Goal: Transaction & Acquisition: Purchase product/service

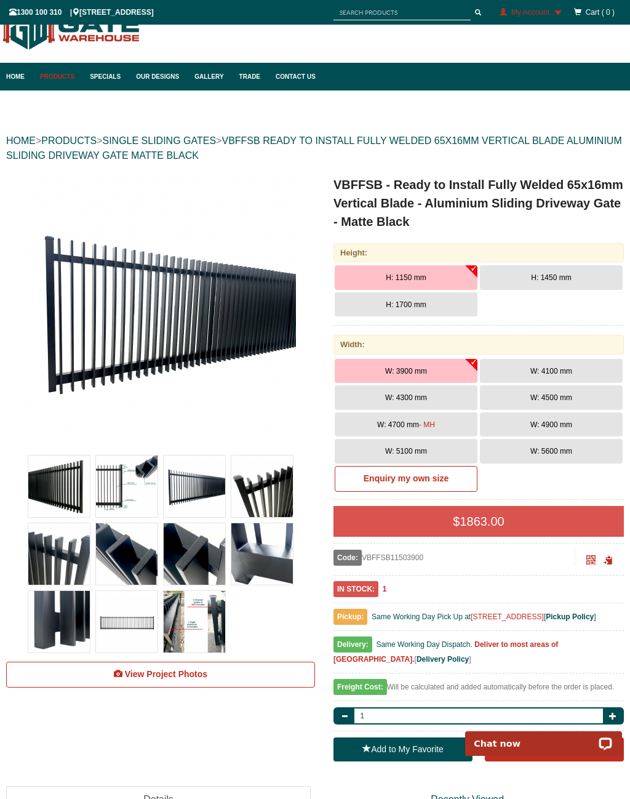
click at [435, 301] on button "H: 1700 mm" at bounding box center [406, 304] width 143 height 25
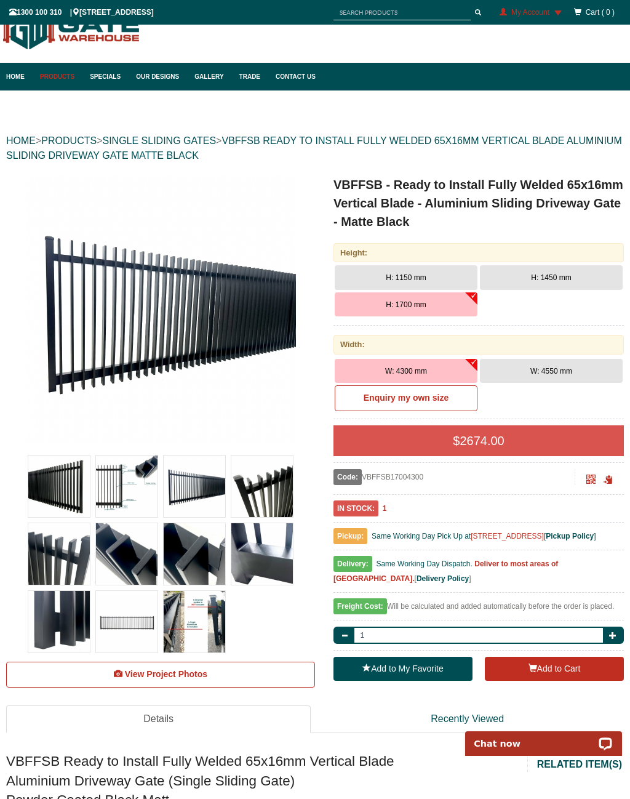
click at [50, 86] on link "Products" at bounding box center [59, 77] width 50 height 28
click at [63, 82] on link "Products" at bounding box center [59, 77] width 50 height 28
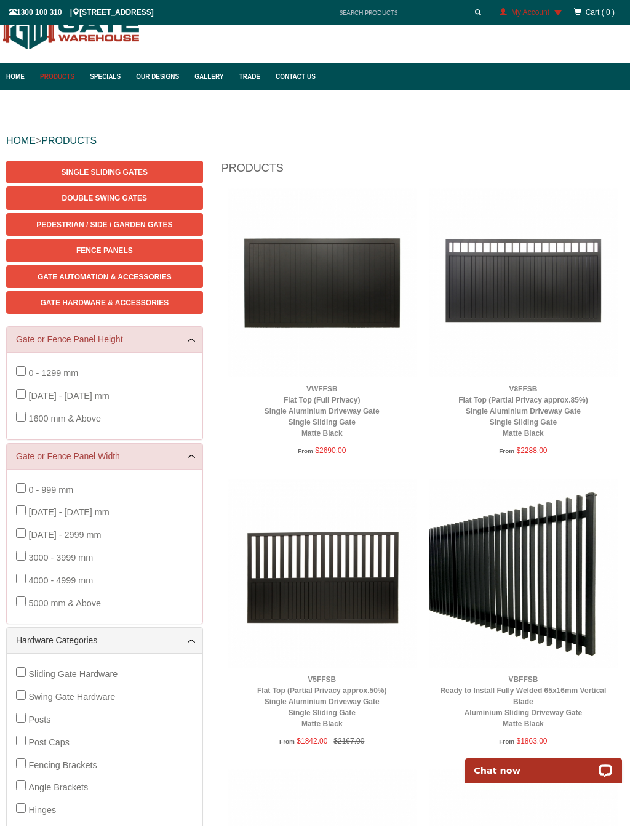
click at [139, 308] on link "Gate Hardware & Accessories" at bounding box center [104, 302] width 197 height 23
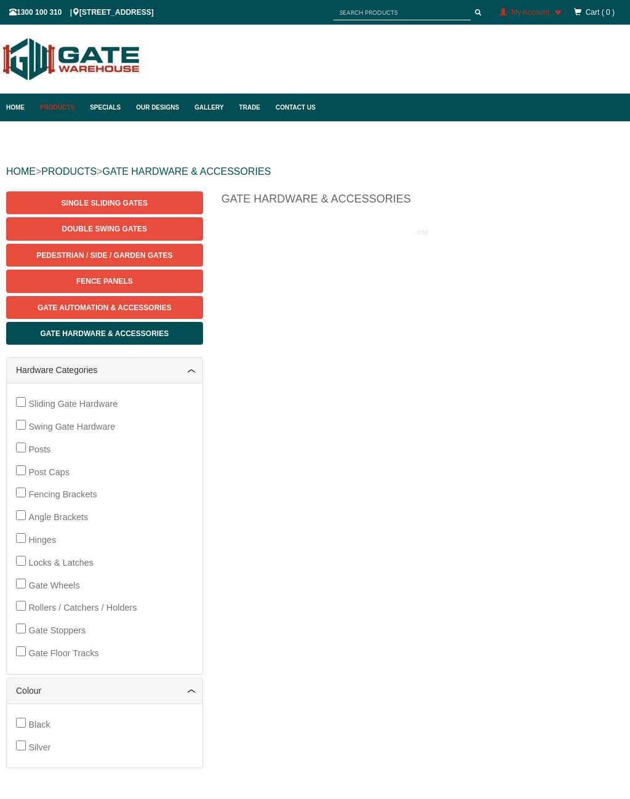
scroll to position [31, 0]
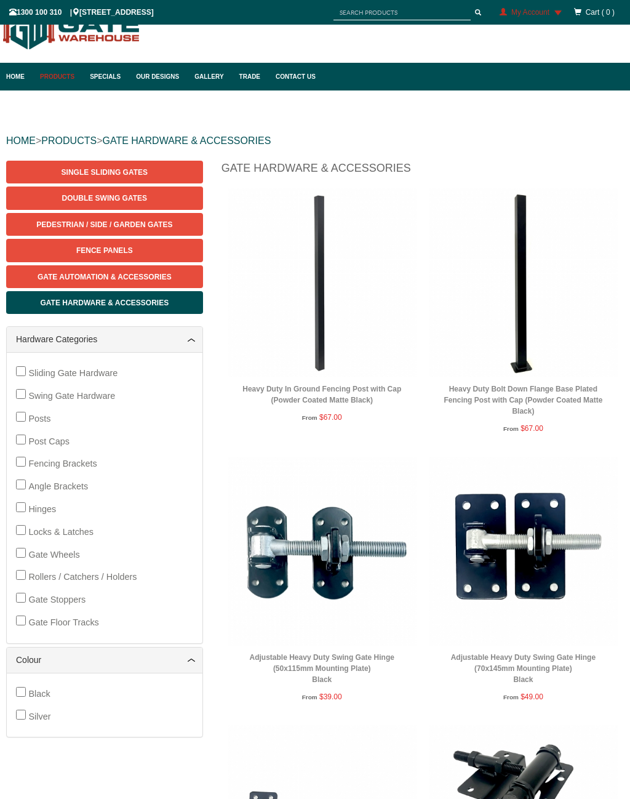
click at [519, 294] on img at bounding box center [523, 282] width 189 height 189
